Goal: Information Seeking & Learning: Learn about a topic

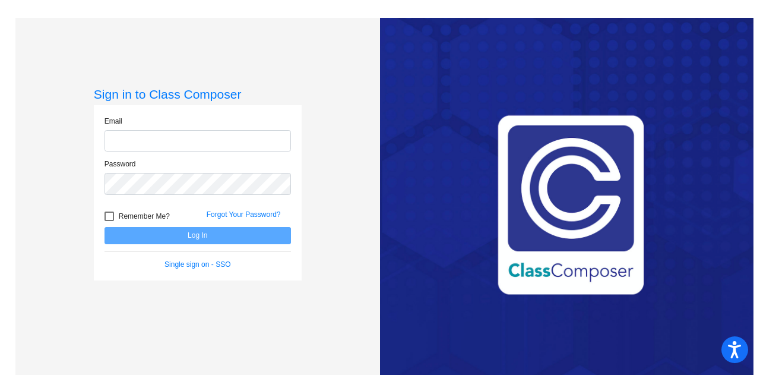
type input "[EMAIL_ADDRESS][DOMAIN_NAME]"
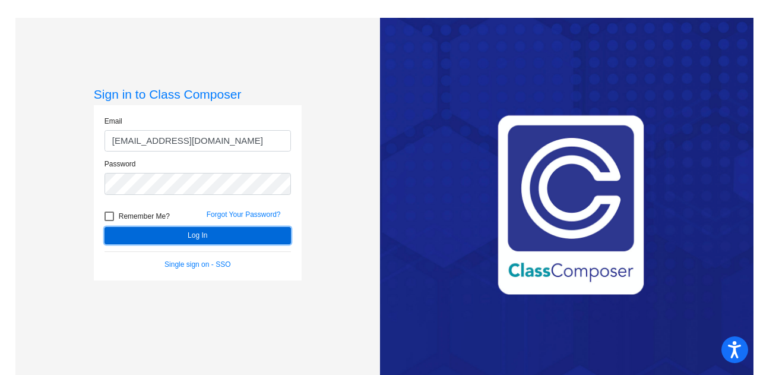
click at [162, 233] on button "Log In" at bounding box center [198, 235] width 186 height 17
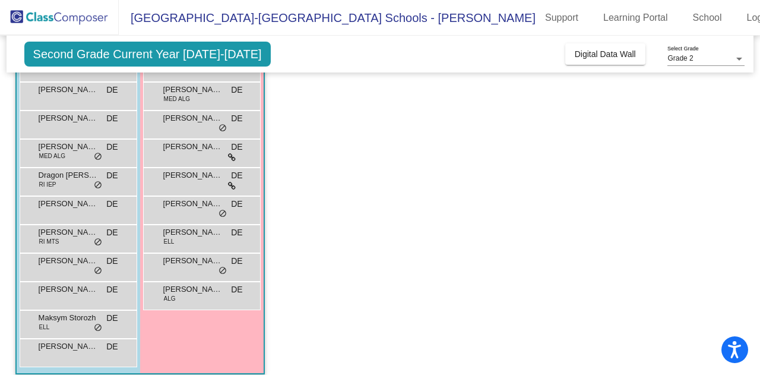
scroll to position [195, 0]
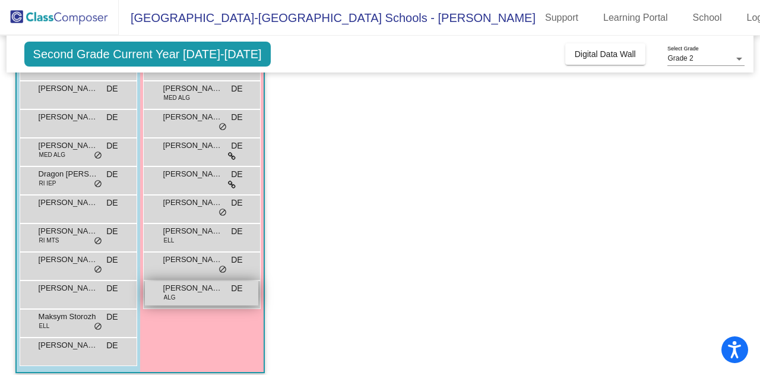
click at [168, 299] on span "ALG" at bounding box center [170, 297] width 12 height 9
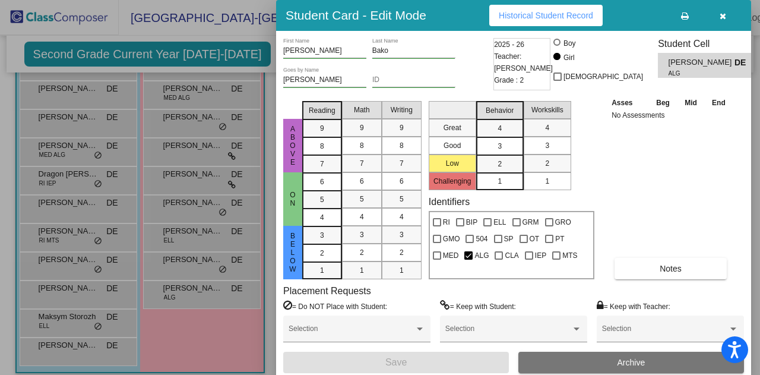
click at [669, 69] on span "ALG" at bounding box center [698, 73] width 58 height 9
click at [536, 11] on span "Historical Student Record" at bounding box center [546, 16] width 94 height 10
click at [212, 261] on div at bounding box center [380, 187] width 760 height 375
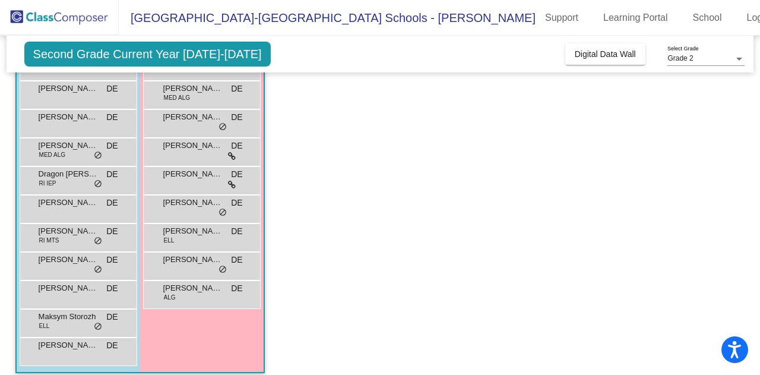
click at [212, 261] on span "[PERSON_NAME]" at bounding box center [192, 260] width 59 height 12
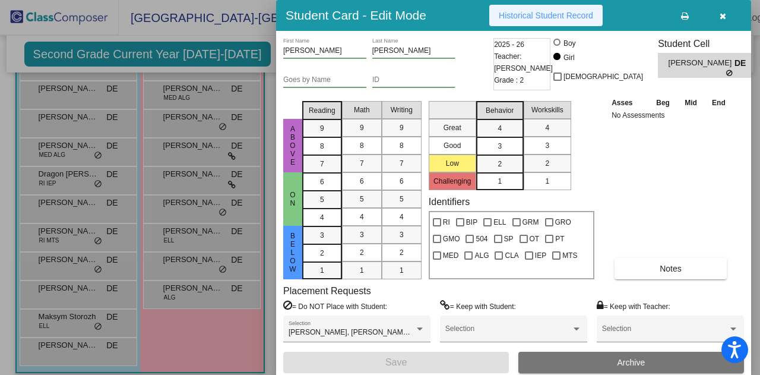
click at [544, 21] on button "Historical Student Record" at bounding box center [545, 15] width 113 height 21
click at [178, 235] on div at bounding box center [380, 187] width 760 height 375
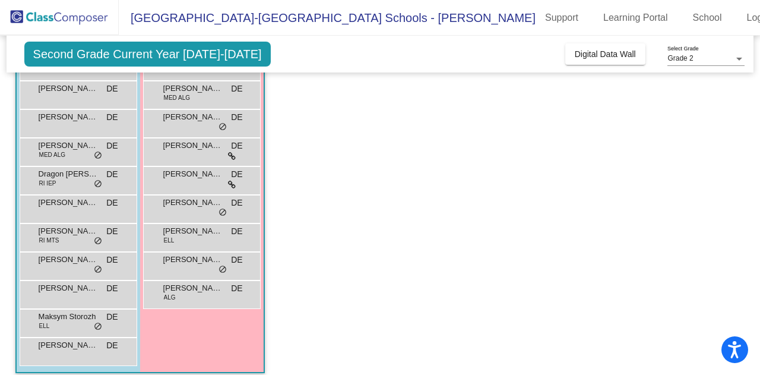
click at [178, 235] on span "[PERSON_NAME]" at bounding box center [192, 231] width 59 height 12
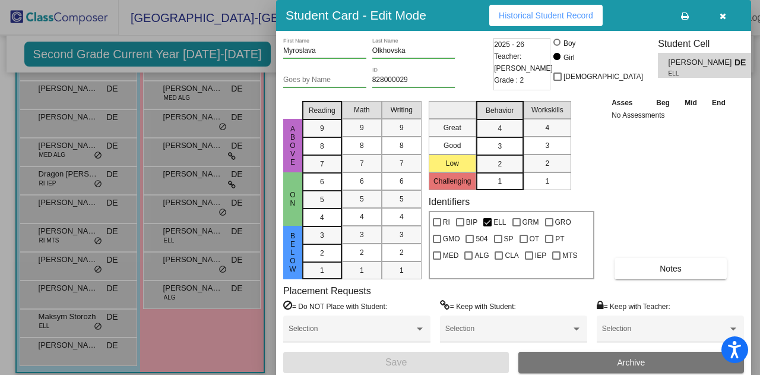
click at [184, 186] on div at bounding box center [380, 187] width 760 height 375
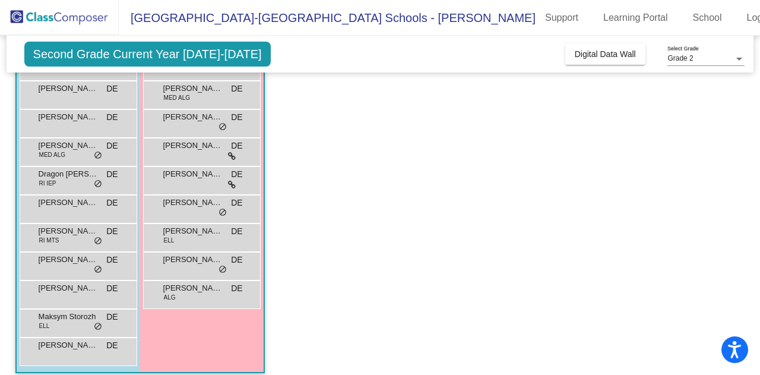
click at [184, 186] on div "[PERSON_NAME] DE lock do_not_disturb_alt" at bounding box center [201, 179] width 113 height 24
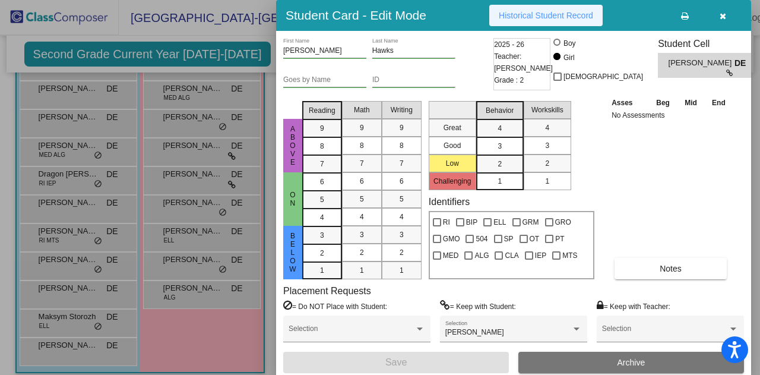
click at [552, 17] on span "Historical Student Record" at bounding box center [546, 16] width 94 height 10
click at [50, 179] on div at bounding box center [380, 187] width 760 height 375
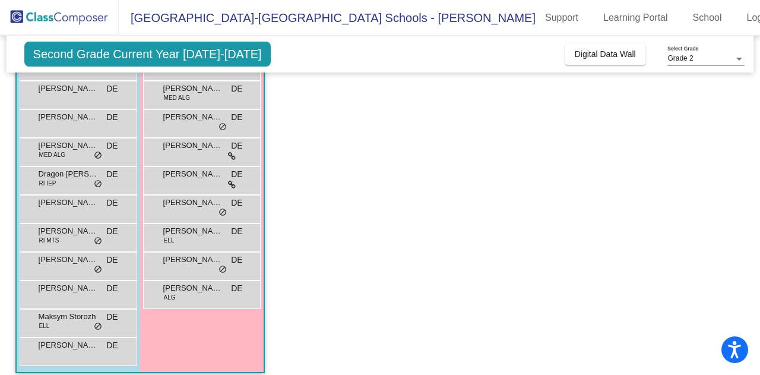
click at [50, 179] on span "RI IEP" at bounding box center [47, 183] width 17 height 9
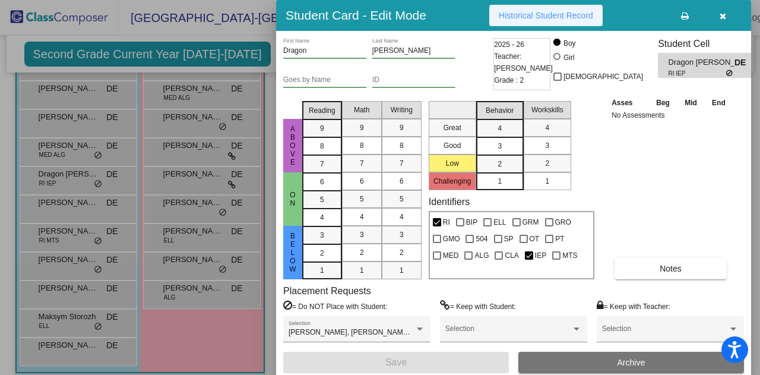
click at [564, 16] on span "Historical Student Record" at bounding box center [546, 16] width 94 height 10
click at [51, 264] on div at bounding box center [380, 187] width 760 height 375
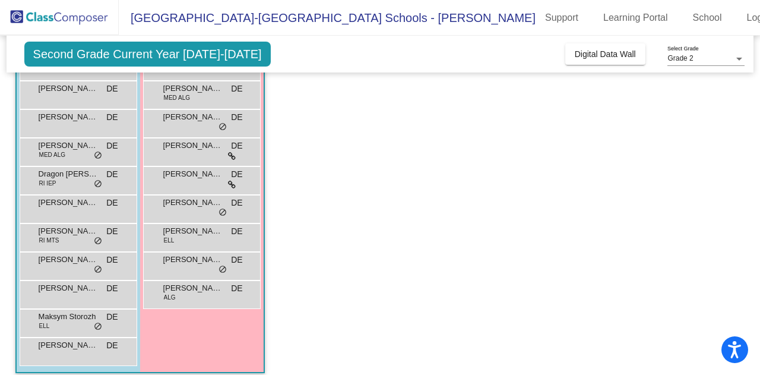
click at [51, 264] on span "[PERSON_NAME]" at bounding box center [68, 260] width 59 height 12
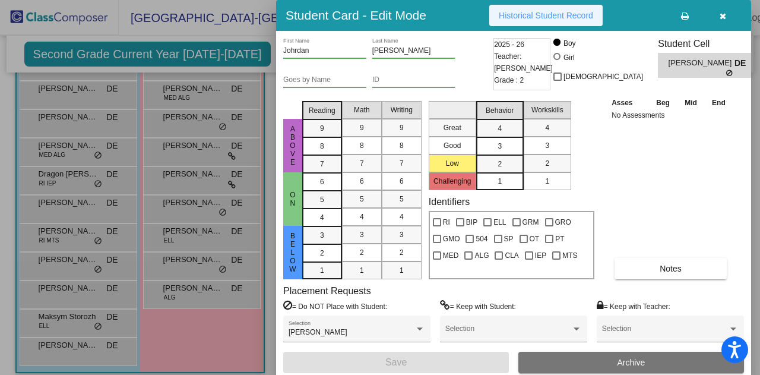
click at [556, 18] on span "Historical Student Record" at bounding box center [546, 16] width 94 height 10
click at [58, 207] on div at bounding box center [380, 187] width 760 height 375
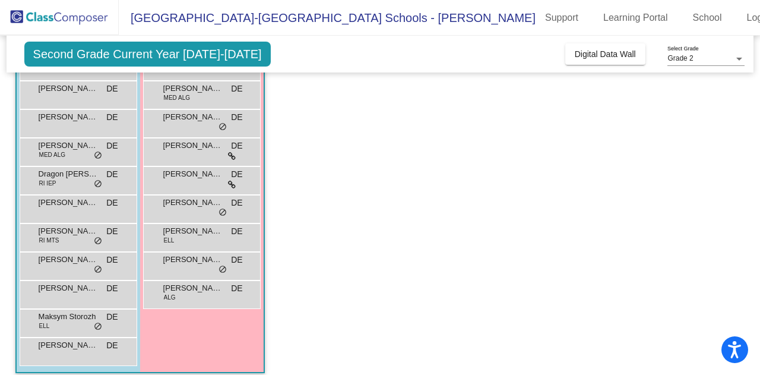
click at [58, 207] on span "[PERSON_NAME]" at bounding box center [68, 203] width 59 height 12
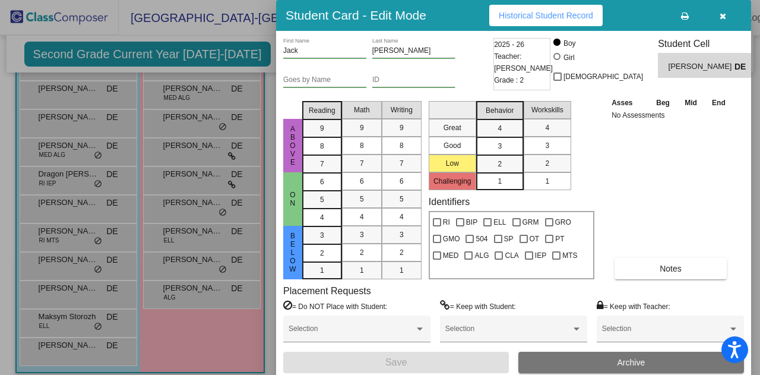
click at [531, 10] on button "Historical Student Record" at bounding box center [545, 15] width 113 height 21
click at [58, 238] on div at bounding box center [380, 187] width 760 height 375
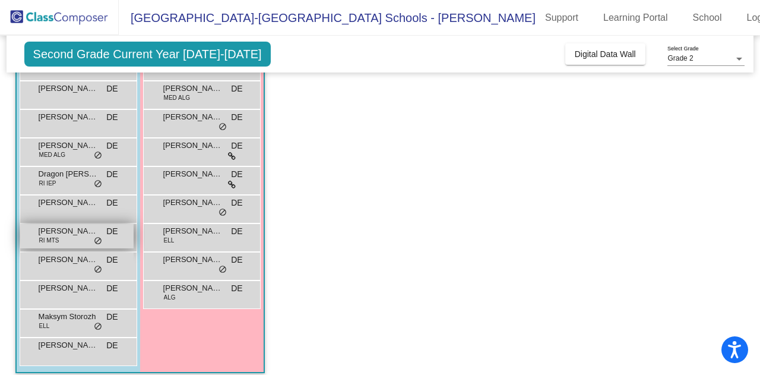
click at [64, 232] on span "[PERSON_NAME]" at bounding box center [68, 231] width 59 height 12
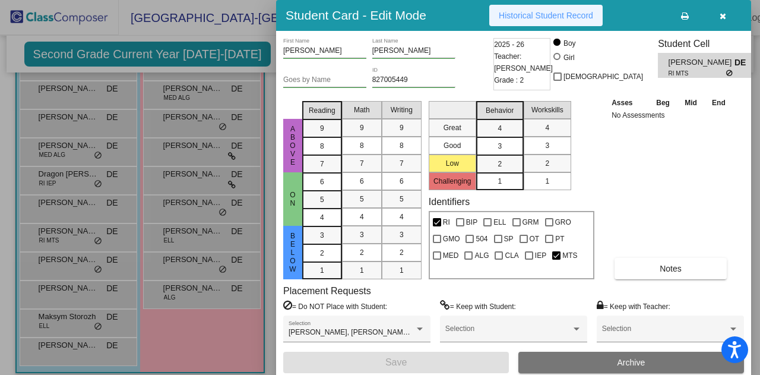
click at [543, 15] on span "Historical Student Record" at bounding box center [546, 16] width 94 height 10
click at [68, 150] on div at bounding box center [380, 187] width 760 height 375
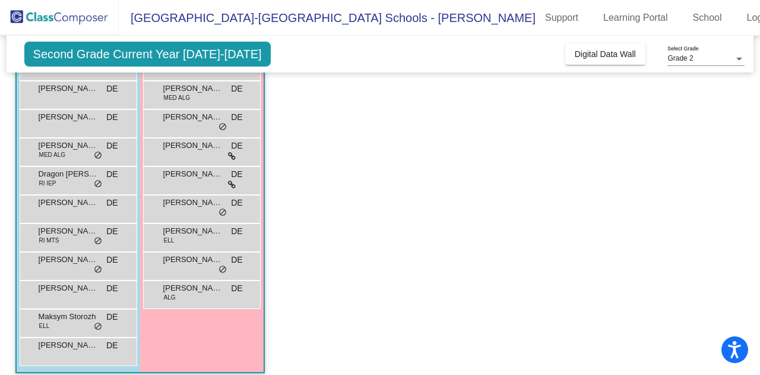
click at [68, 150] on span "[PERSON_NAME]" at bounding box center [68, 146] width 59 height 12
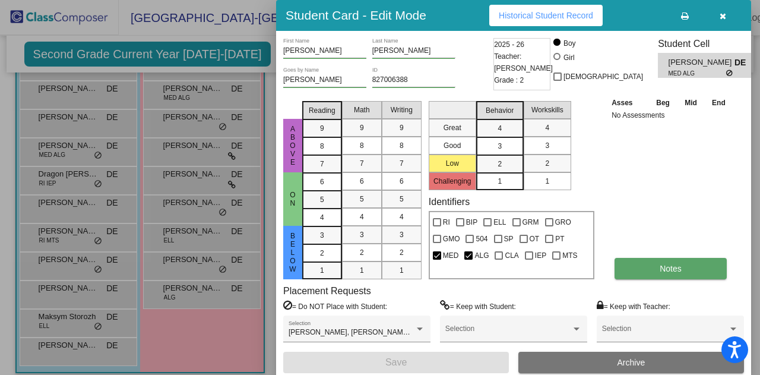
click at [643, 265] on button "Notes" at bounding box center [671, 268] width 112 height 21
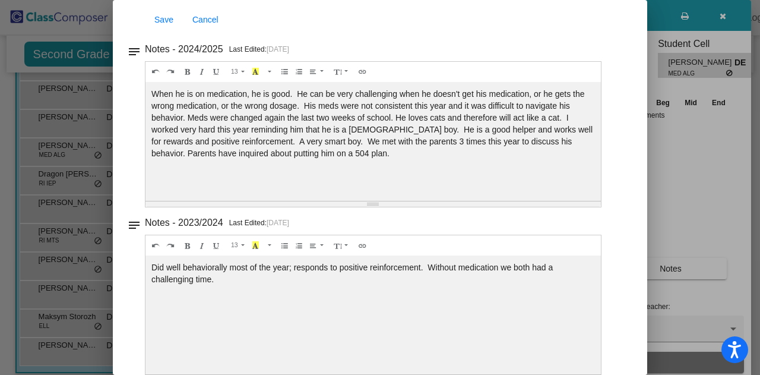
scroll to position [0, 0]
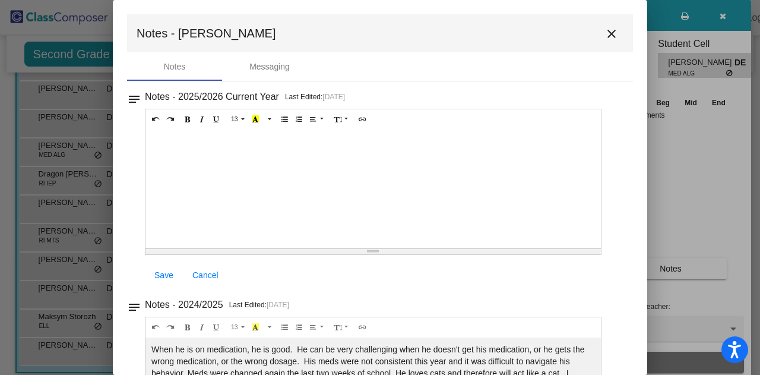
click at [605, 38] on mat-icon "close" at bounding box center [612, 34] width 14 height 14
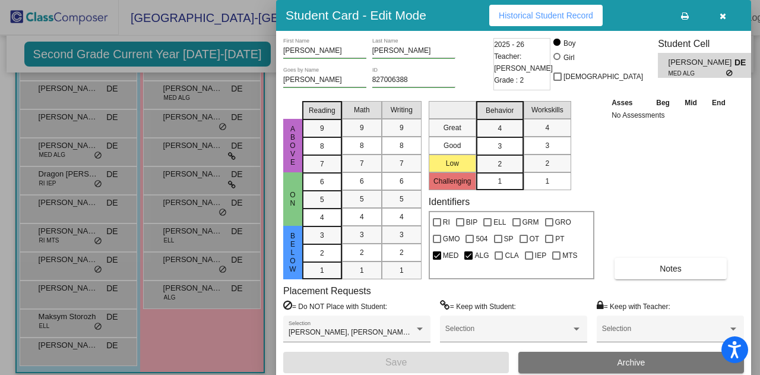
click at [84, 180] on div at bounding box center [380, 187] width 760 height 375
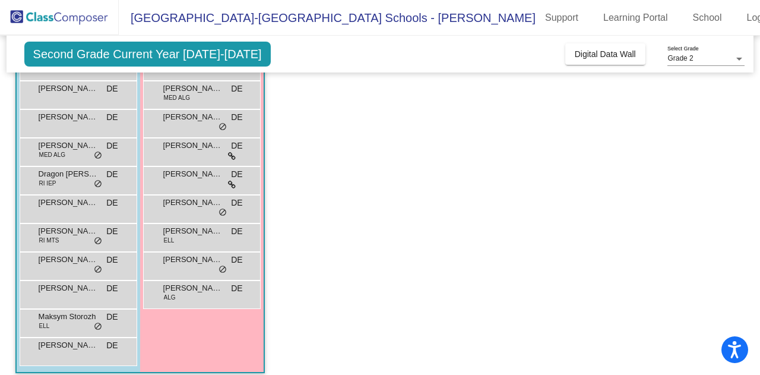
click at [84, 180] on div "Dragon [PERSON_NAME] RI IEP DE lock do_not_disturb_alt" at bounding box center [76, 179] width 113 height 24
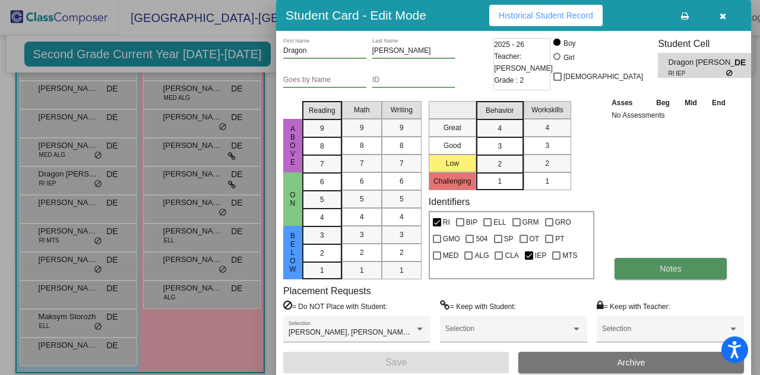
click at [676, 276] on button "Notes" at bounding box center [671, 268] width 112 height 21
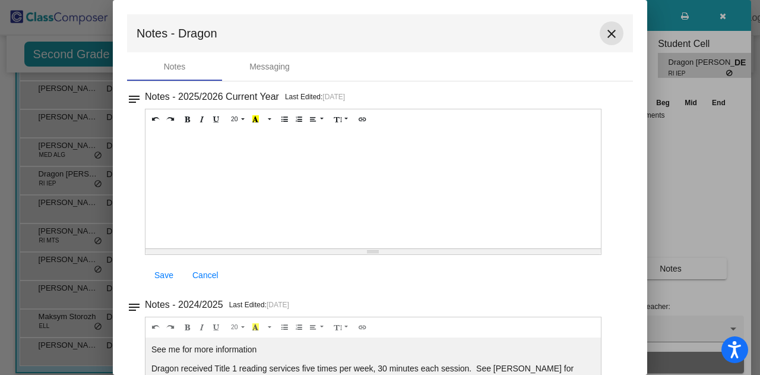
click at [609, 39] on mat-icon "close" at bounding box center [612, 34] width 14 height 14
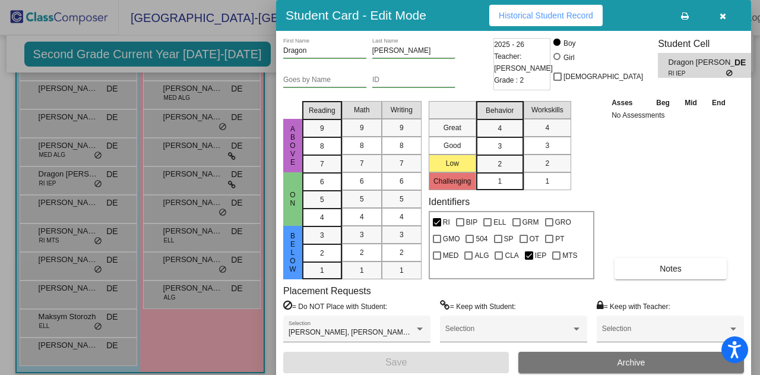
click at [62, 320] on div at bounding box center [380, 187] width 760 height 375
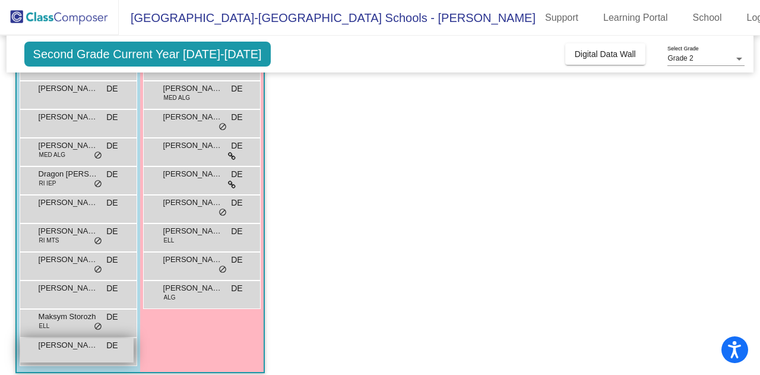
click at [50, 350] on div "[PERSON_NAME] DE lock do_not_disturb_alt" at bounding box center [76, 350] width 113 height 24
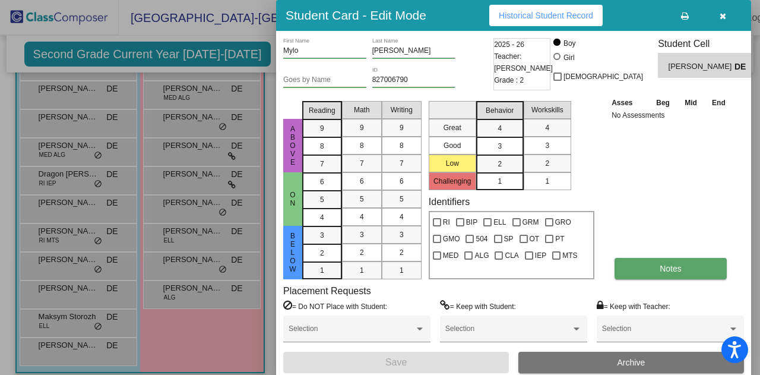
click at [666, 266] on span "Notes" at bounding box center [671, 269] width 22 height 10
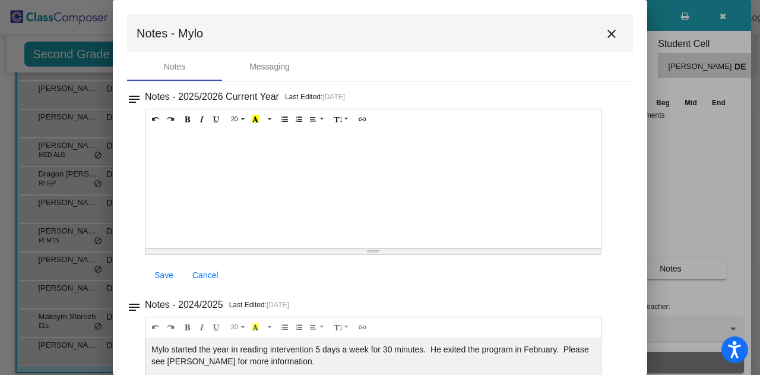
click at [605, 40] on mat-icon "close" at bounding box center [612, 34] width 14 height 14
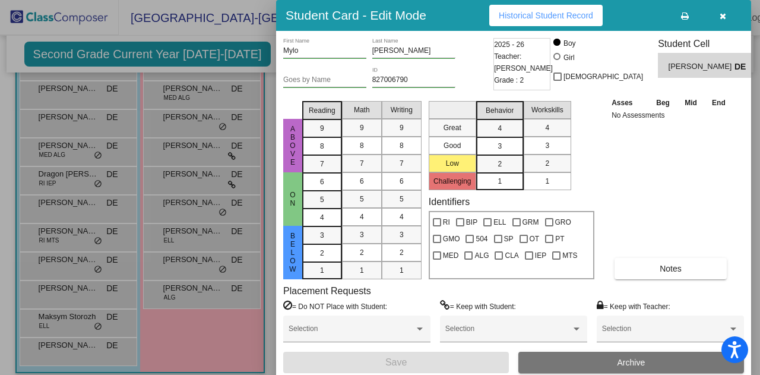
click at [74, 243] on div at bounding box center [380, 187] width 760 height 375
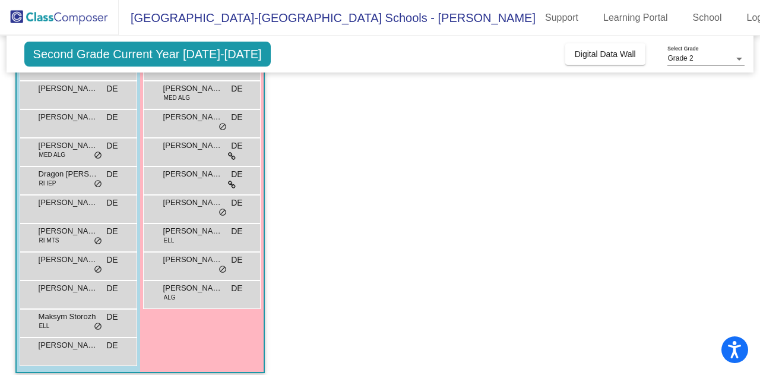
click at [74, 243] on div "[PERSON_NAME] RI MTS DE lock do_not_disturb_alt" at bounding box center [76, 236] width 113 height 24
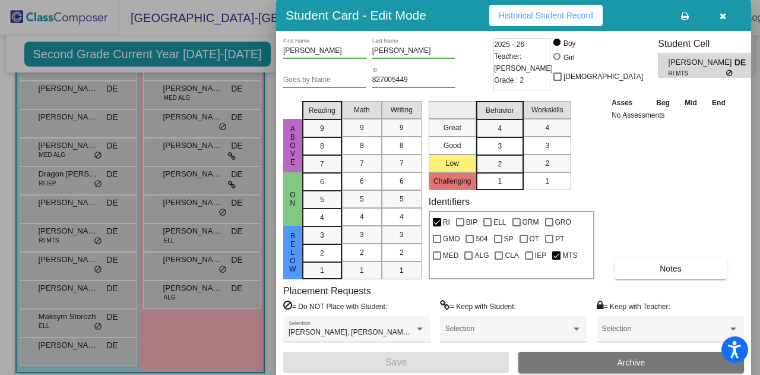
click at [698, 281] on div "[PERSON_NAME] First Name [PERSON_NAME] Last Name Goes by Name 827005449 ID 2025…" at bounding box center [513, 205] width 461 height 335
click at [688, 273] on button "Notes" at bounding box center [671, 268] width 112 height 21
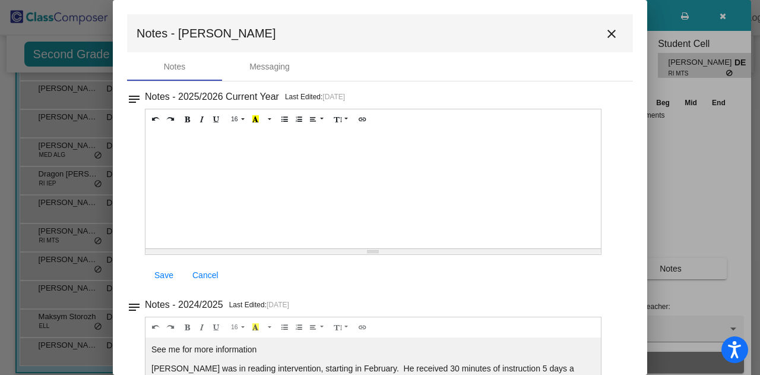
click at [605, 33] on mat-icon "close" at bounding box center [612, 34] width 14 height 14
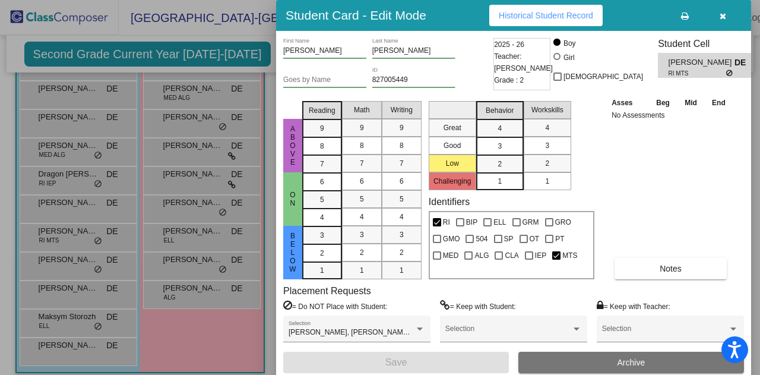
click at [73, 128] on div at bounding box center [380, 187] width 760 height 375
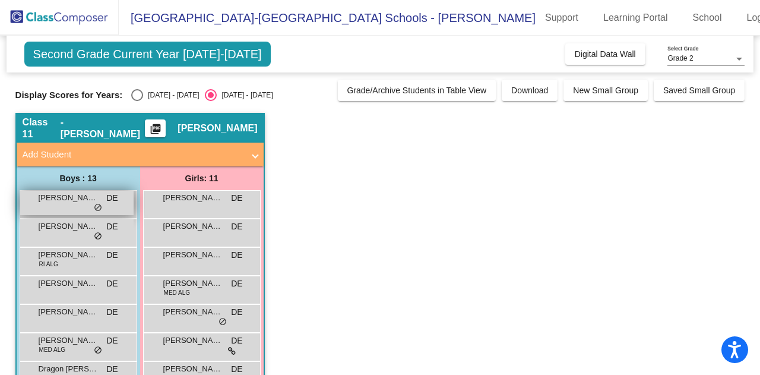
click at [64, 207] on div "[PERSON_NAME] DE lock do_not_disturb_alt" at bounding box center [76, 203] width 113 height 24
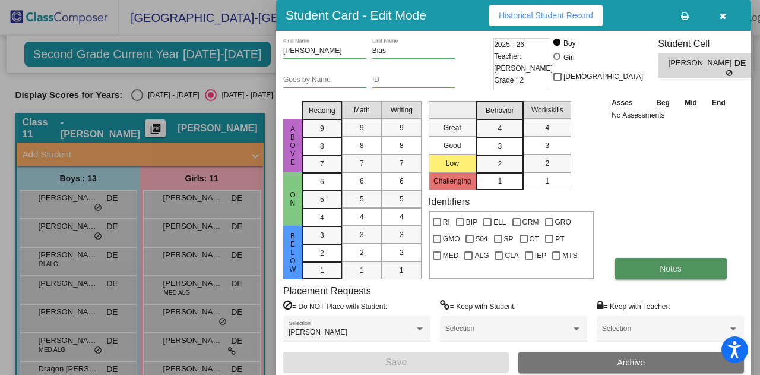
click at [643, 271] on button "Notes" at bounding box center [671, 268] width 112 height 21
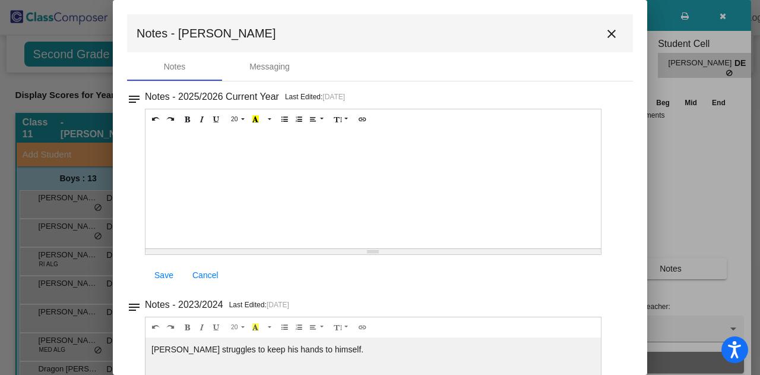
scroll to position [100, 0]
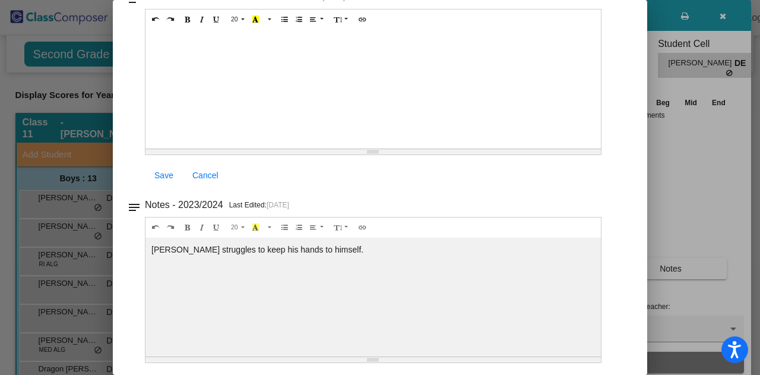
click at [73, 223] on div at bounding box center [380, 187] width 760 height 375
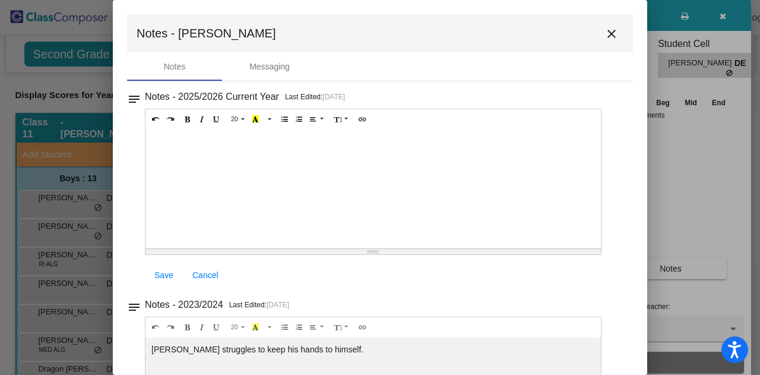
click at [69, 232] on div at bounding box center [380, 187] width 760 height 375
click at [101, 261] on div at bounding box center [380, 187] width 760 height 375
click at [605, 39] on mat-icon "close" at bounding box center [612, 34] width 14 height 14
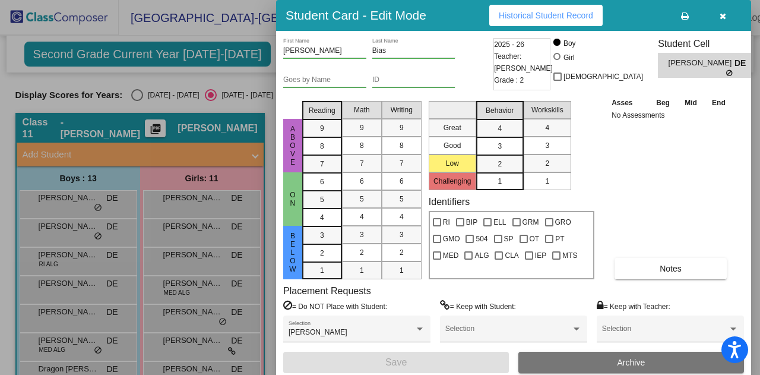
click at [58, 224] on div at bounding box center [380, 187] width 760 height 375
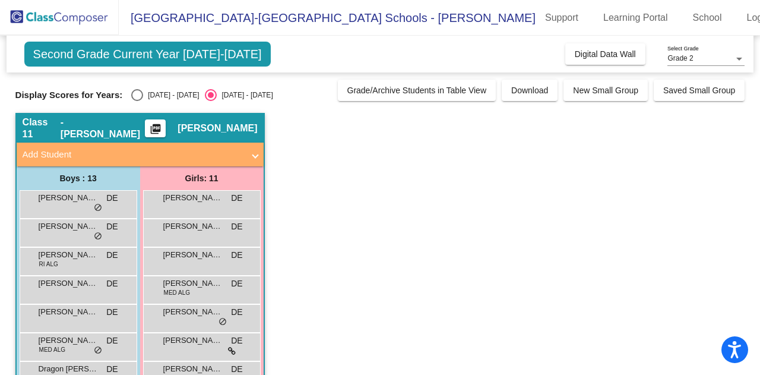
click at [58, 224] on span "[PERSON_NAME]" at bounding box center [68, 226] width 59 height 12
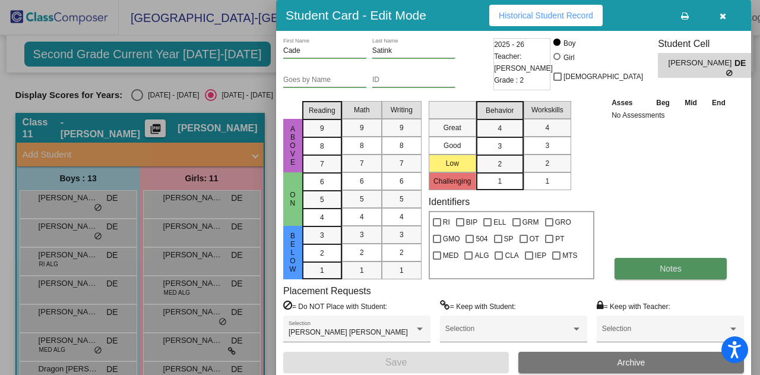
click at [666, 270] on span "Notes" at bounding box center [671, 269] width 22 height 10
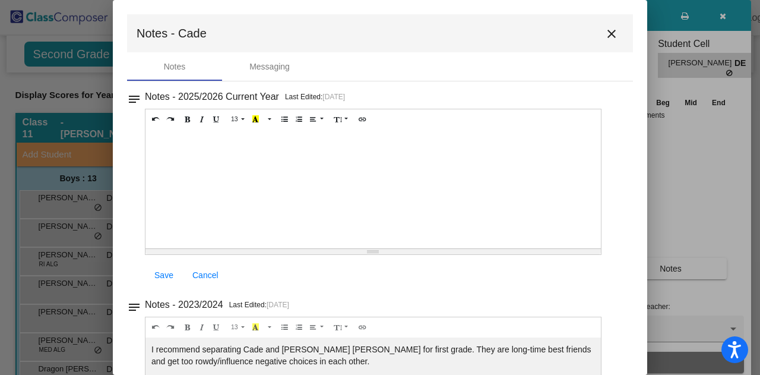
click at [605, 39] on mat-icon "close" at bounding box center [612, 34] width 14 height 14
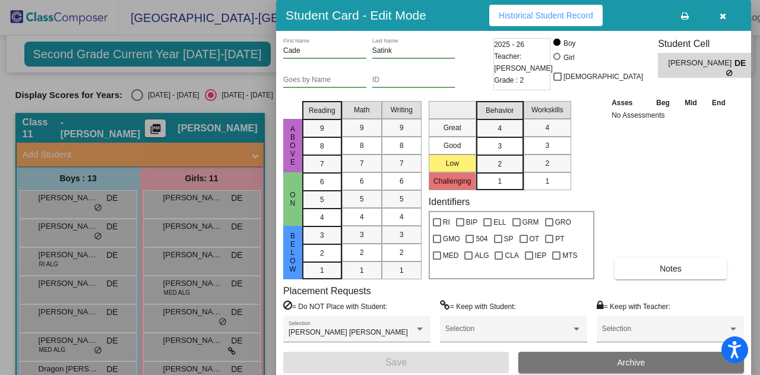
click at [63, 261] on div at bounding box center [380, 187] width 760 height 375
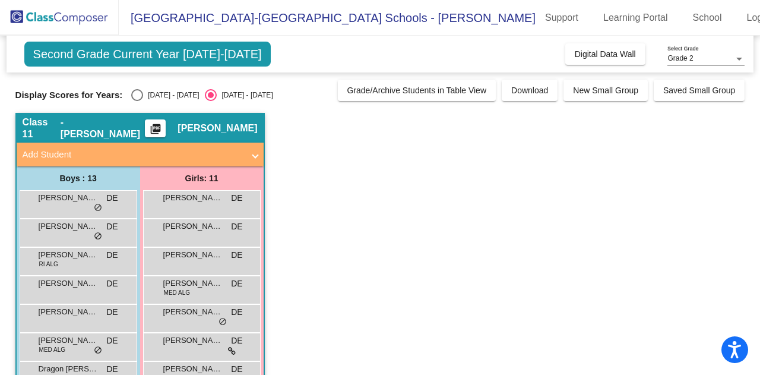
click at [63, 261] on div "[PERSON_NAME] RI ALG DE lock do_not_disturb_alt" at bounding box center [76, 260] width 113 height 24
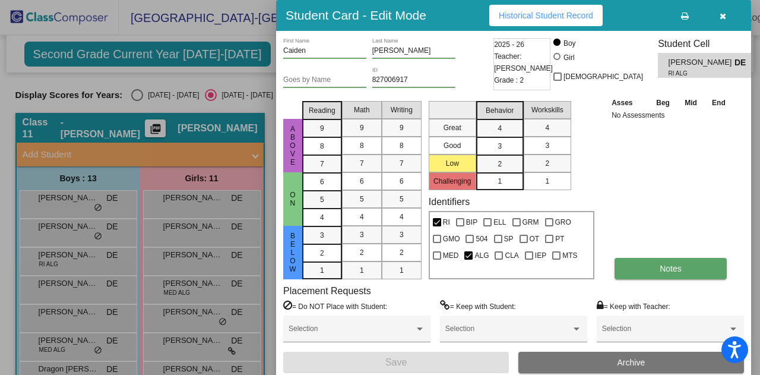
click at [631, 264] on button "Notes" at bounding box center [671, 268] width 112 height 21
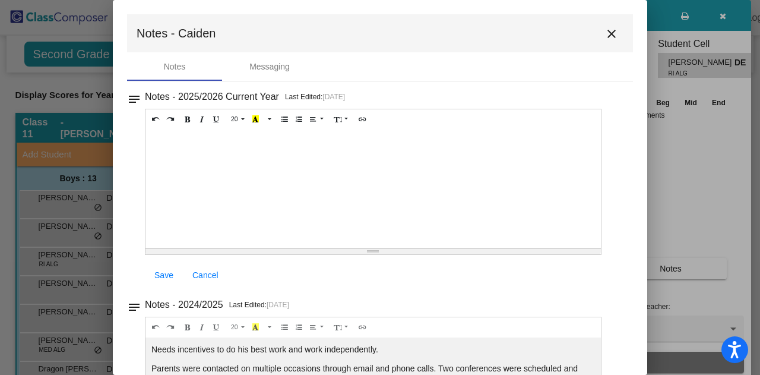
click at [606, 36] on mat-icon "close" at bounding box center [612, 34] width 14 height 14
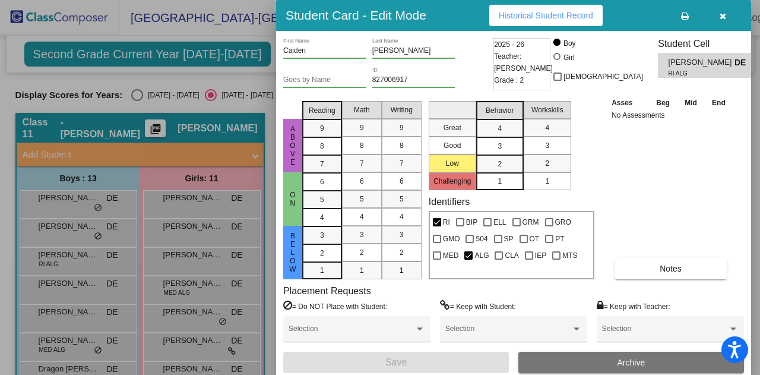
click at [70, 324] on div at bounding box center [380, 187] width 760 height 375
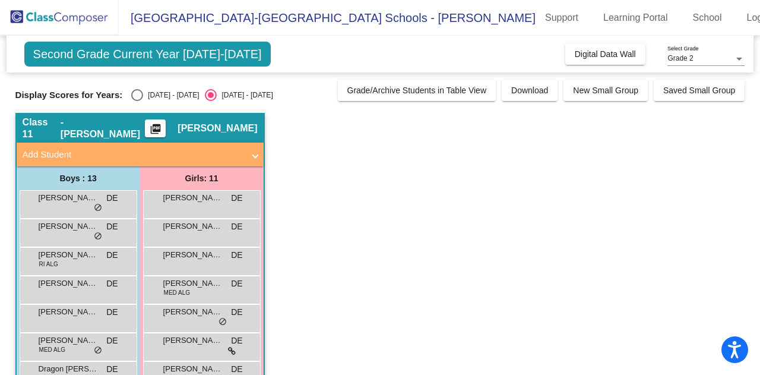
click at [70, 324] on div "[PERSON_NAME] [PERSON_NAME] DE lock do_not_disturb_alt" at bounding box center [76, 317] width 113 height 24
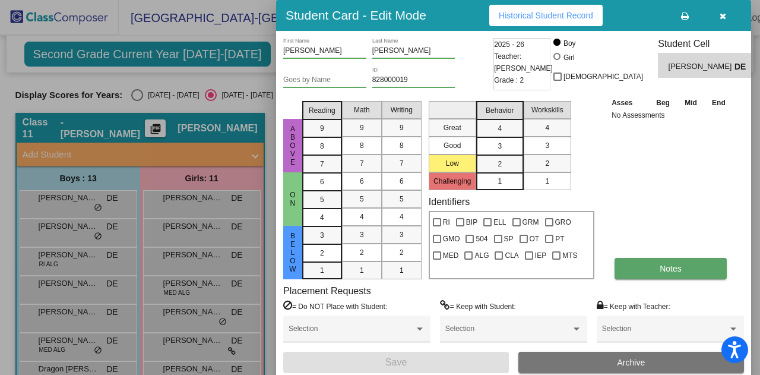
click at [672, 260] on button "Notes" at bounding box center [671, 268] width 112 height 21
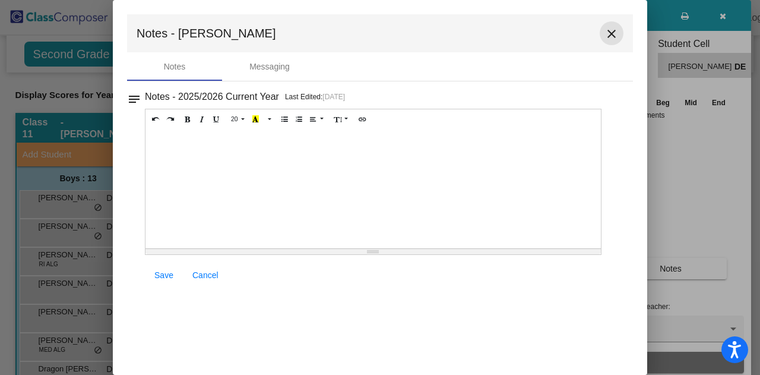
click at [612, 35] on mat-icon "close" at bounding box center [612, 34] width 14 height 14
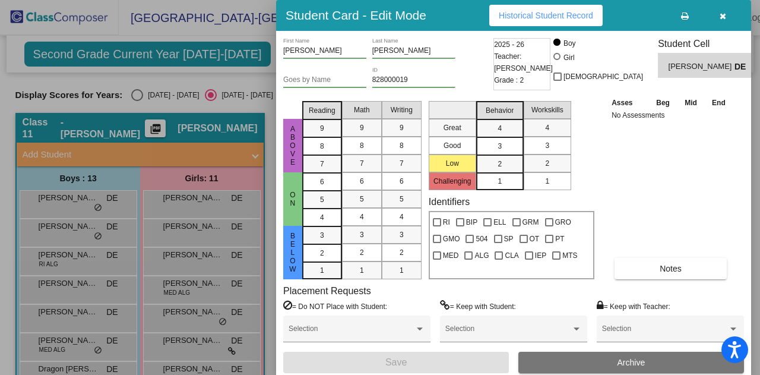
click at [77, 287] on div at bounding box center [380, 187] width 760 height 375
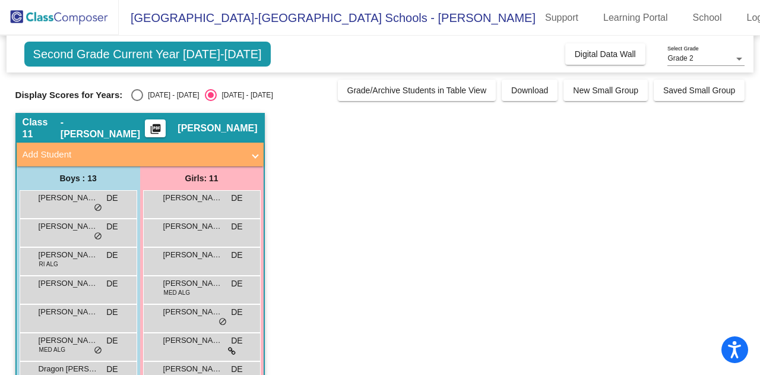
click at [77, 287] on span "[PERSON_NAME]" at bounding box center [68, 283] width 59 height 12
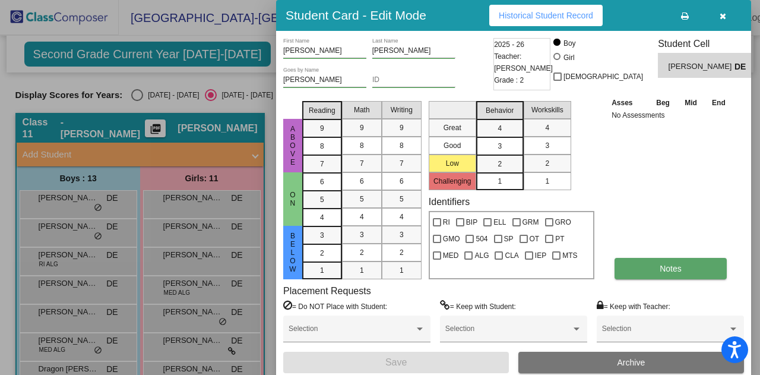
click at [665, 263] on button "Notes" at bounding box center [671, 268] width 112 height 21
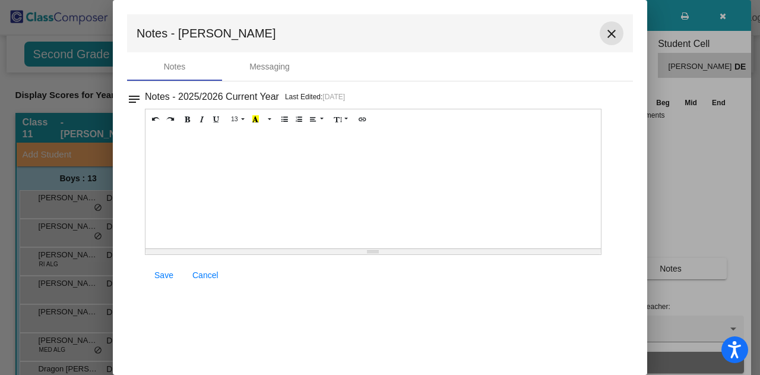
click at [605, 36] on mat-icon "close" at bounding box center [612, 34] width 14 height 14
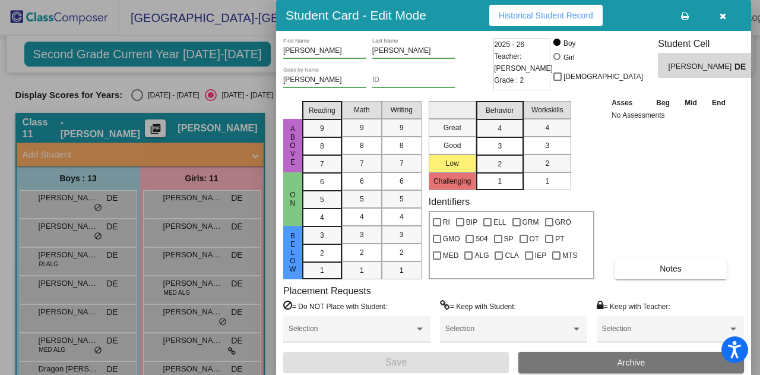
click at [175, 253] on div at bounding box center [380, 187] width 760 height 375
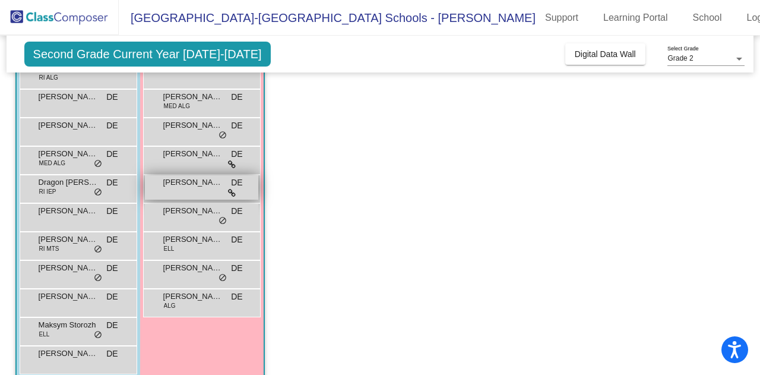
scroll to position [204, 0]
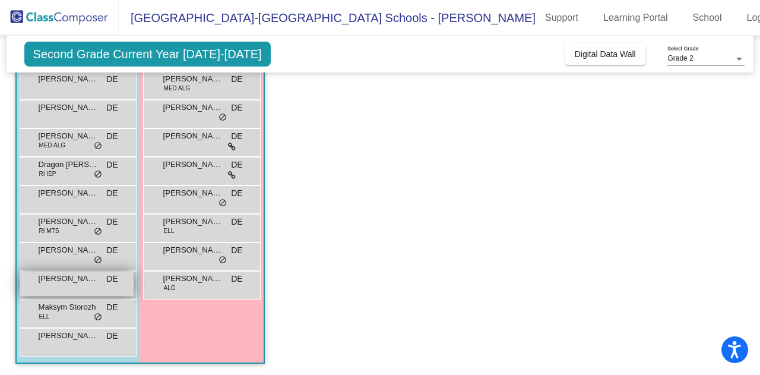
click at [60, 287] on div "[PERSON_NAME] DE lock do_not_disturb_alt" at bounding box center [76, 283] width 113 height 24
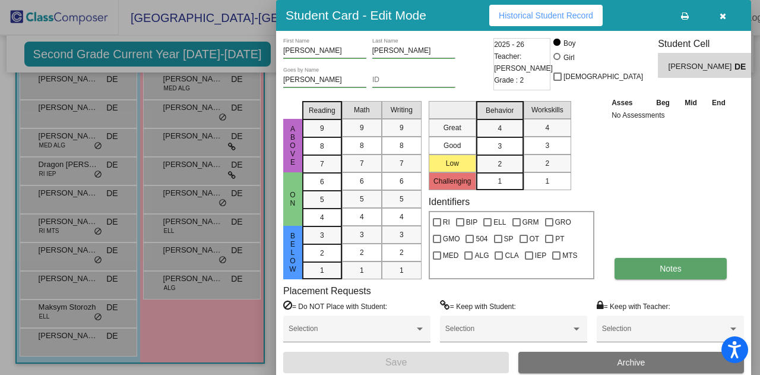
click at [675, 273] on button "Notes" at bounding box center [671, 268] width 112 height 21
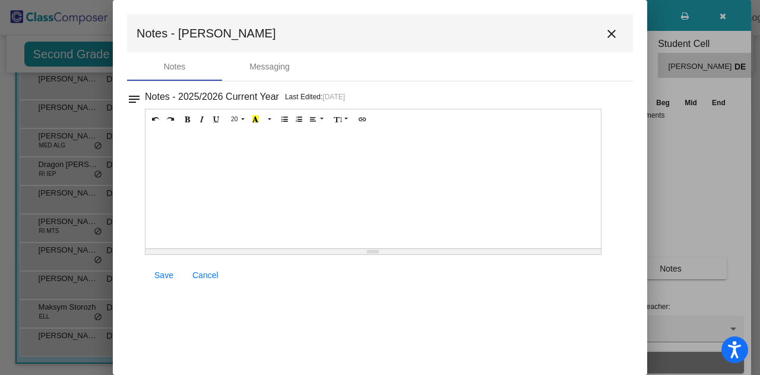
click at [609, 42] on button "close" at bounding box center [612, 33] width 24 height 24
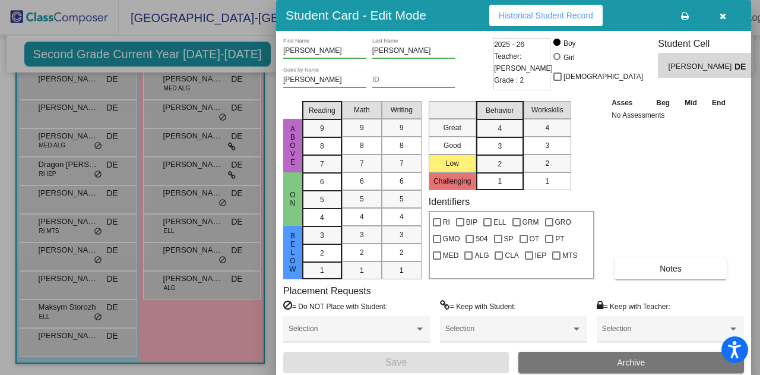
click at [186, 176] on div at bounding box center [380, 187] width 760 height 375
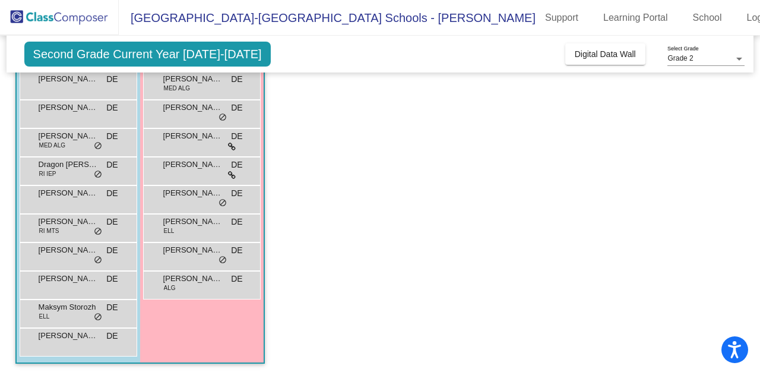
click at [186, 176] on div "[PERSON_NAME] DE lock do_not_disturb_alt" at bounding box center [201, 169] width 113 height 24
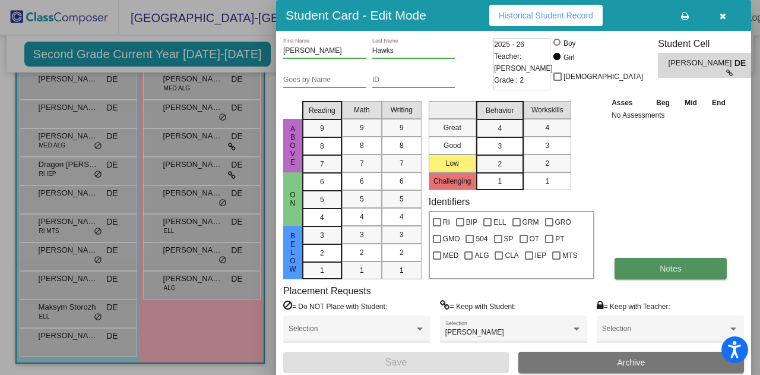
click at [632, 276] on button "Notes" at bounding box center [671, 268] width 112 height 21
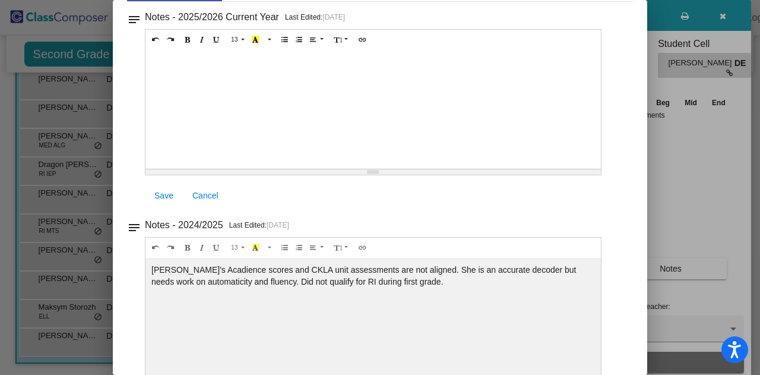
scroll to position [106, 0]
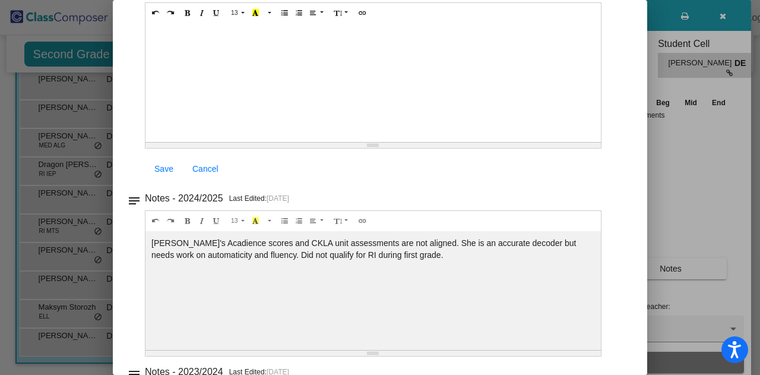
click at [725, 249] on div at bounding box center [380, 187] width 760 height 375
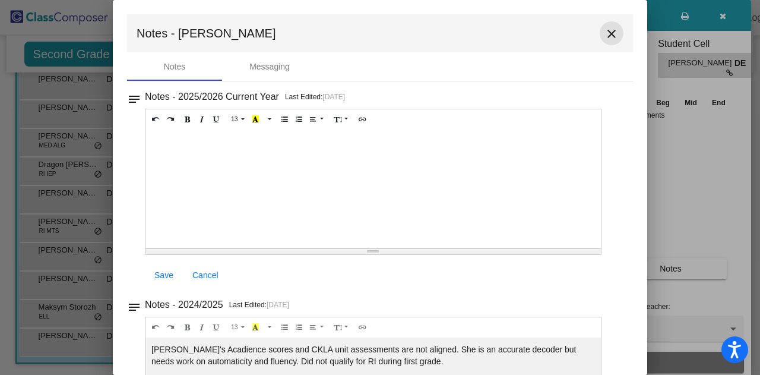
click at [605, 36] on mat-icon "close" at bounding box center [612, 34] width 14 height 14
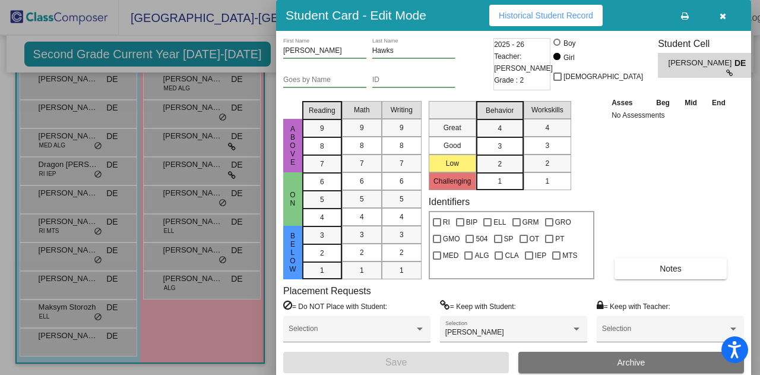
click at [221, 261] on div at bounding box center [380, 187] width 760 height 375
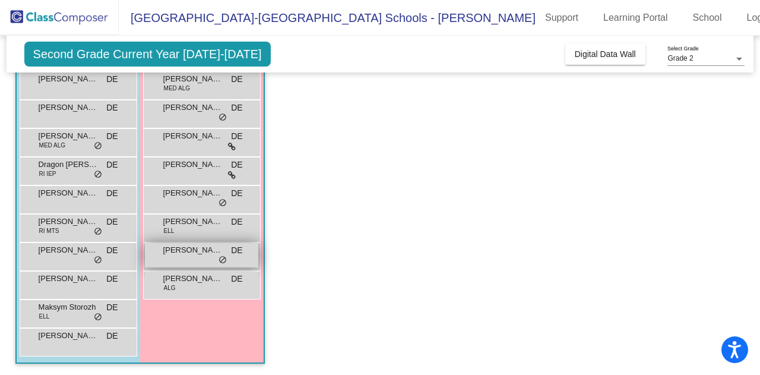
click at [209, 256] on div "[PERSON_NAME] DE lock do_not_disturb_alt" at bounding box center [201, 255] width 113 height 24
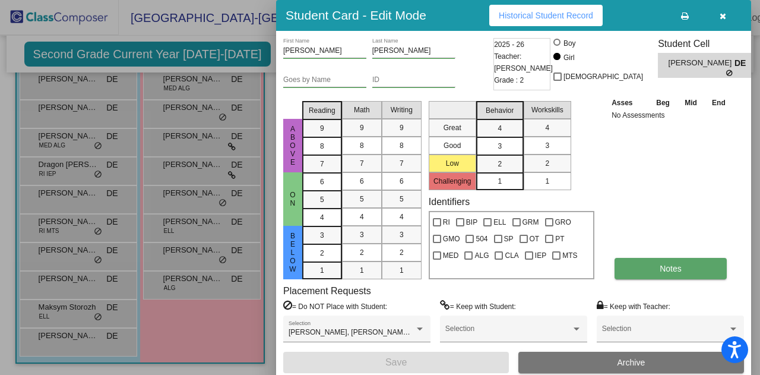
click at [668, 264] on span "Notes" at bounding box center [671, 269] width 22 height 10
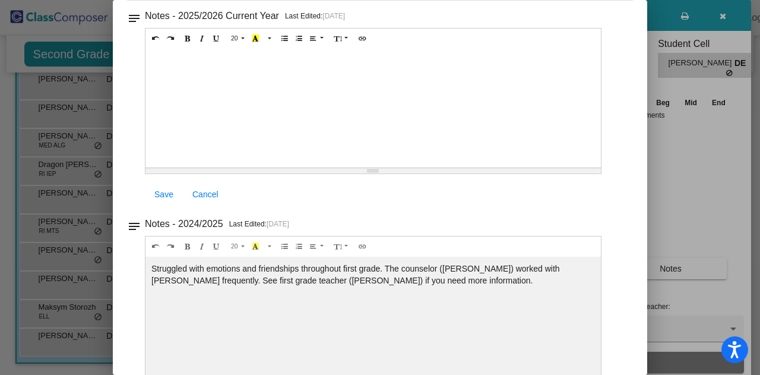
scroll to position [81, 0]
click at [689, 232] on div at bounding box center [380, 187] width 760 height 375
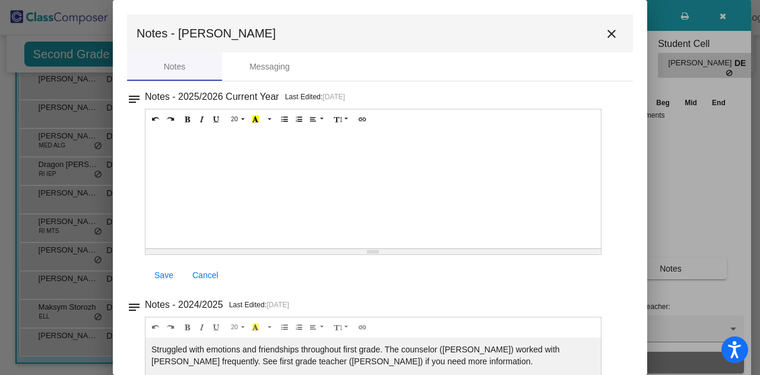
click at [605, 34] on mat-icon "close" at bounding box center [612, 34] width 14 height 14
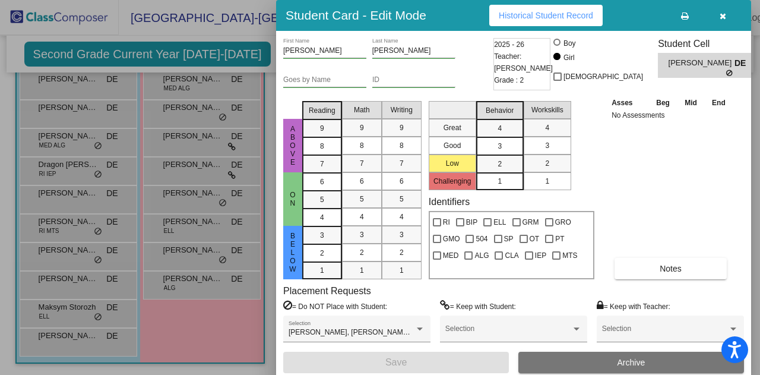
click at [188, 140] on div at bounding box center [380, 187] width 760 height 375
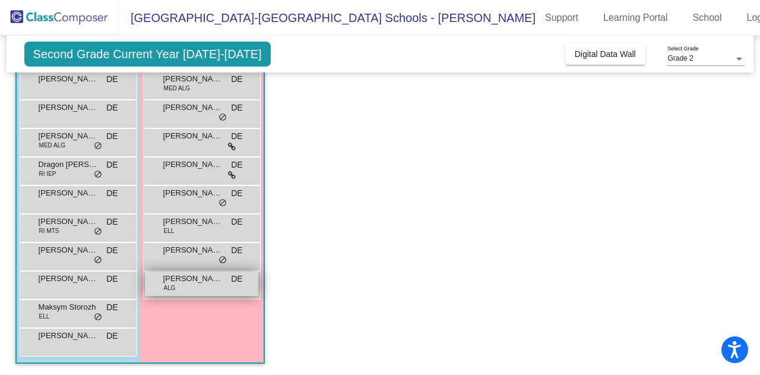
click at [181, 283] on div "[PERSON_NAME] ALG DE lock do_not_disturb_alt" at bounding box center [201, 283] width 113 height 24
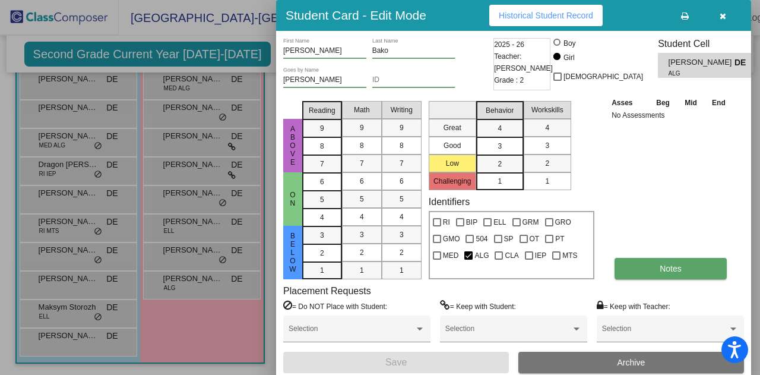
click at [646, 272] on button "Notes" at bounding box center [671, 268] width 112 height 21
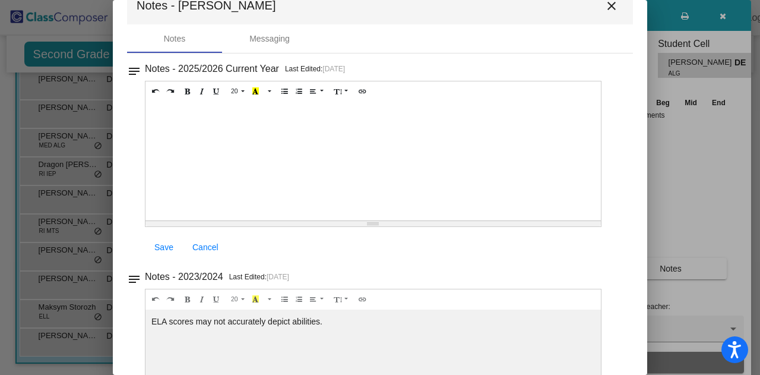
scroll to position [29, 0]
click at [605, 8] on mat-icon "close" at bounding box center [612, 5] width 14 height 14
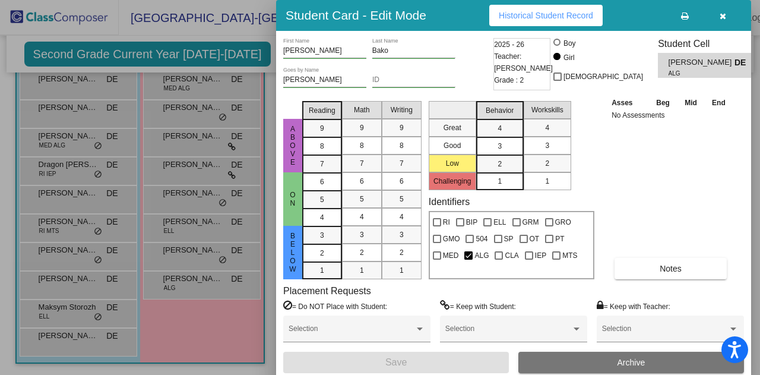
click at [185, 110] on div at bounding box center [380, 187] width 760 height 375
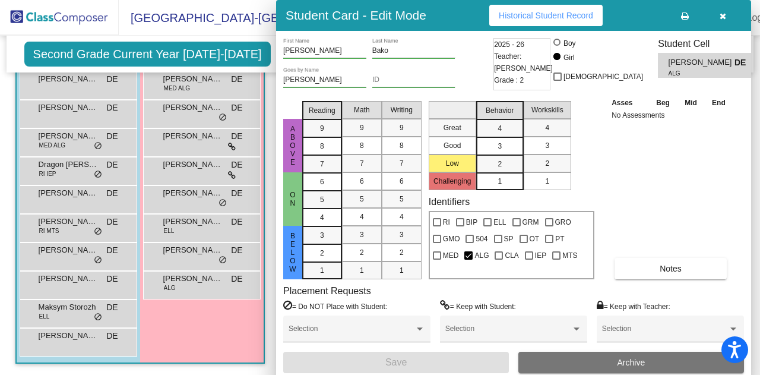
click at [185, 110] on span "[PERSON_NAME]" at bounding box center [192, 108] width 59 height 12
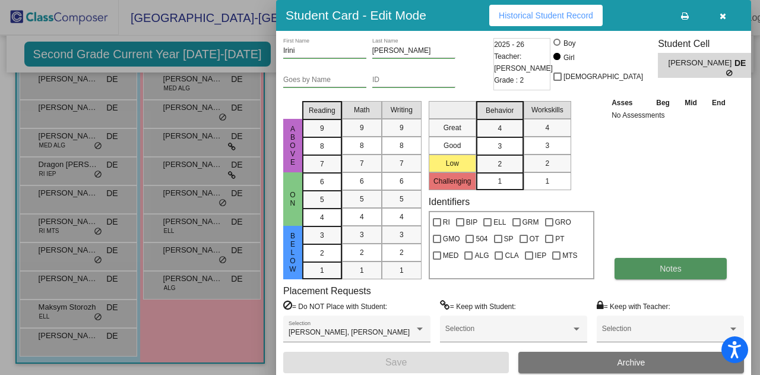
click at [634, 265] on button "Notes" at bounding box center [671, 268] width 112 height 21
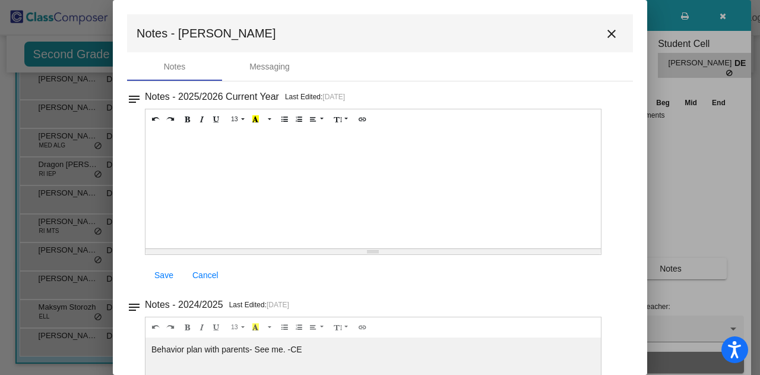
click at [605, 40] on mat-icon "close" at bounding box center [612, 34] width 14 height 14
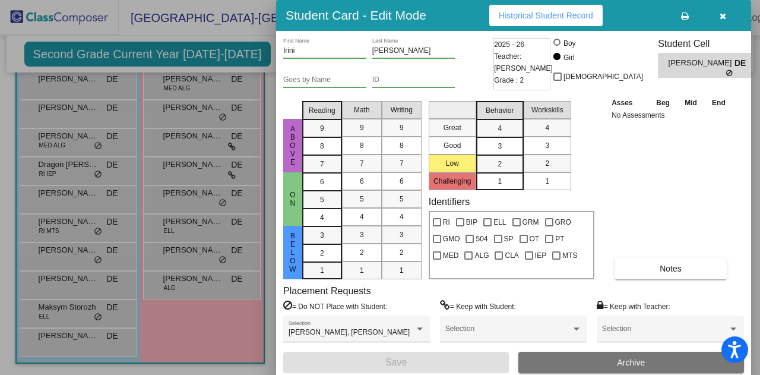
click at [654, 161] on div "Asses Beg Mid End No Assessments Notes" at bounding box center [671, 187] width 125 height 183
